Goal: Check status: Check status

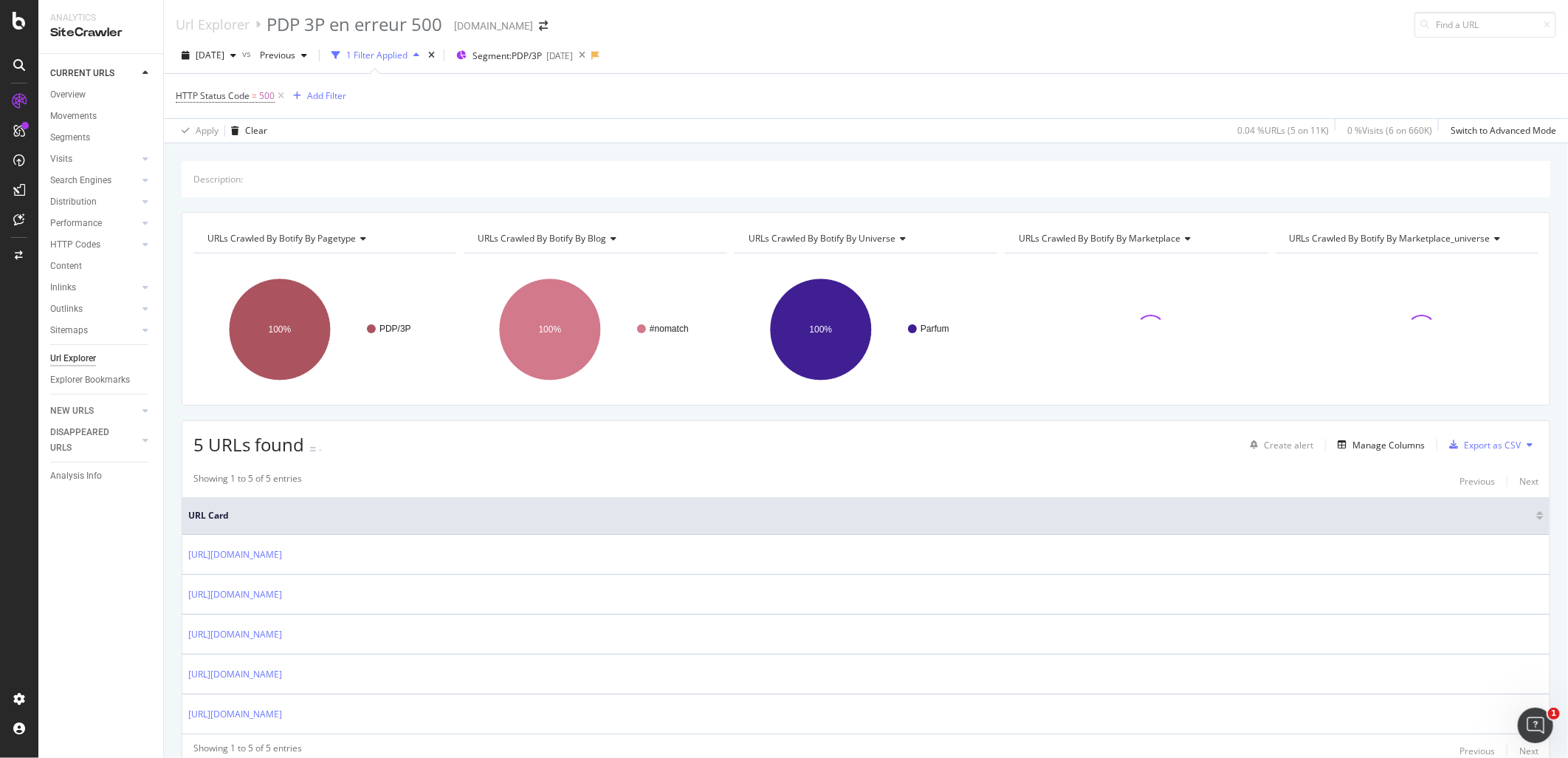
drag, startPoint x: 11, startPoint y: 0, endPoint x: 838, endPoint y: 121, distance: 835.8
click at [838, 121] on div "Apply Clear 0.04 % URLs ( 5 on 11K ) 0 % Visits ( 6 on 660K ) Switch to Advance…" at bounding box center [866, 130] width 1404 height 24
click at [542, 56] on span "Segment: PDP/3P" at bounding box center [507, 56] width 69 height 13
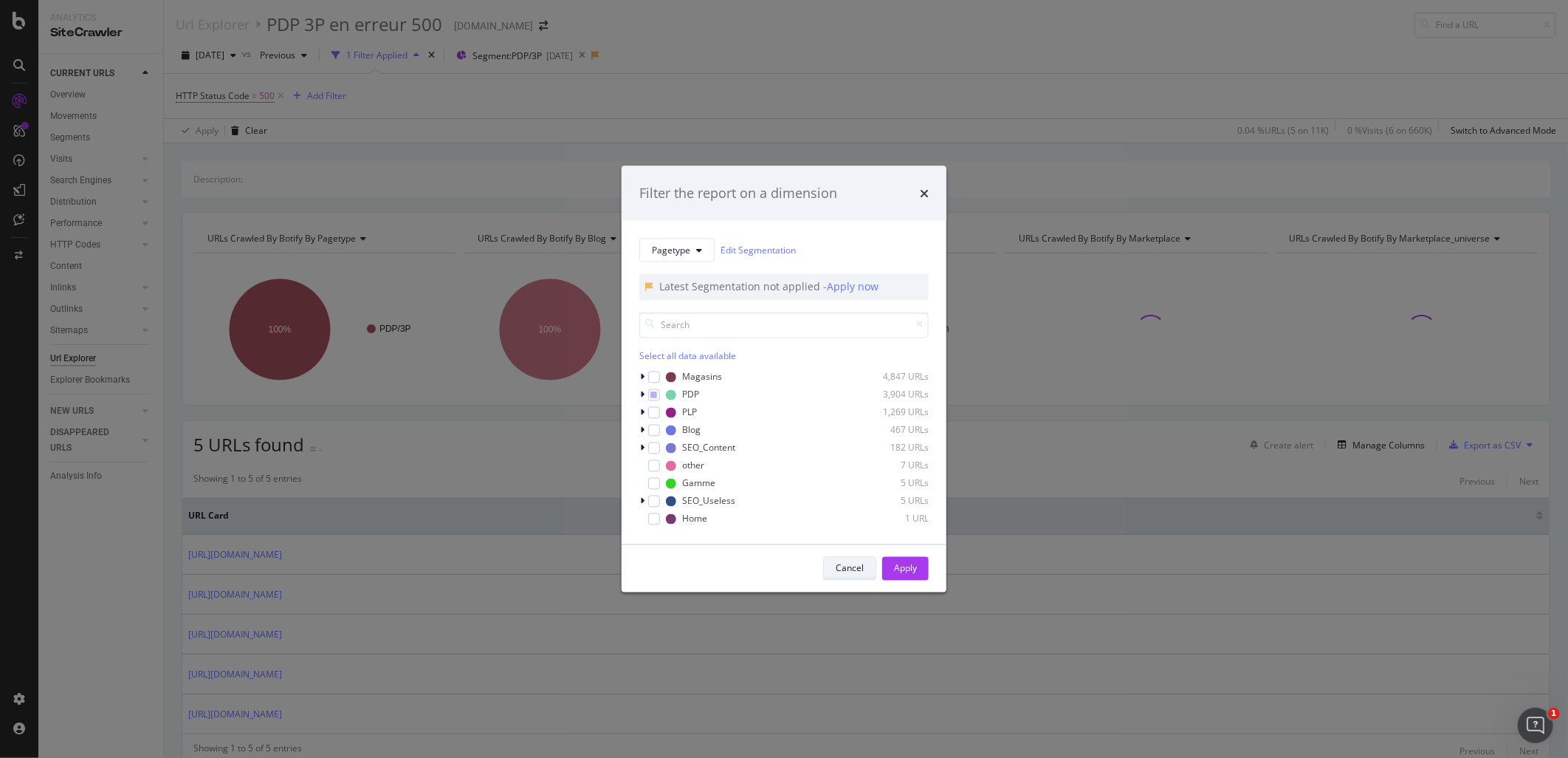
click at [853, 565] on div "Cancel" at bounding box center [850, 568] width 28 height 13
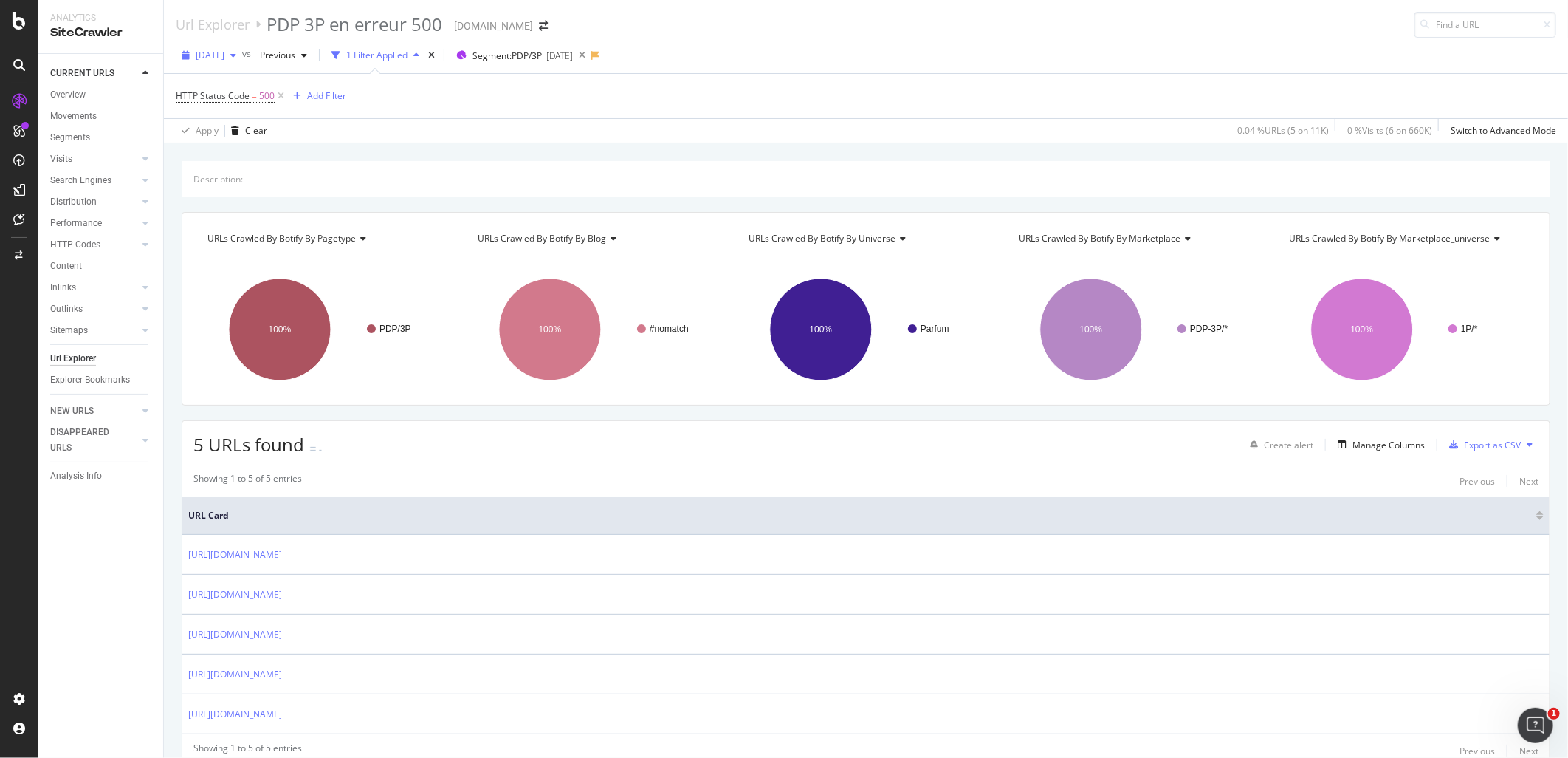
click at [223, 49] on span "[DATE]" at bounding box center [209, 55] width 29 height 13
click at [270, 105] on div "[DATE] 10.9K URLs" at bounding box center [263, 108] width 132 height 13
click at [214, 56] on span "[DATE]" at bounding box center [209, 55] width 29 height 13
